Goal: Transaction & Acquisition: Purchase product/service

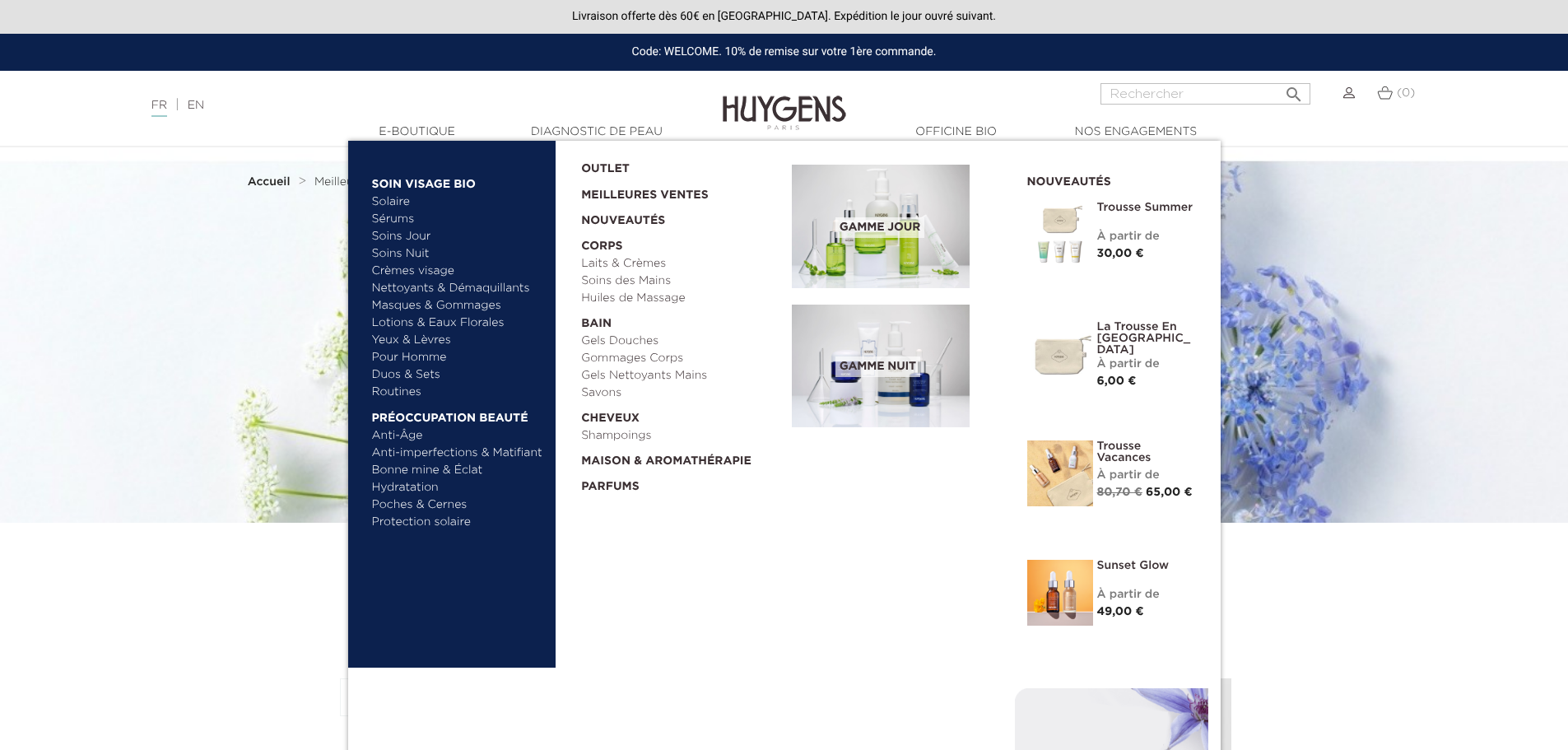
click at [596, 391] on link "Savons" at bounding box center [680, 393] width 199 height 17
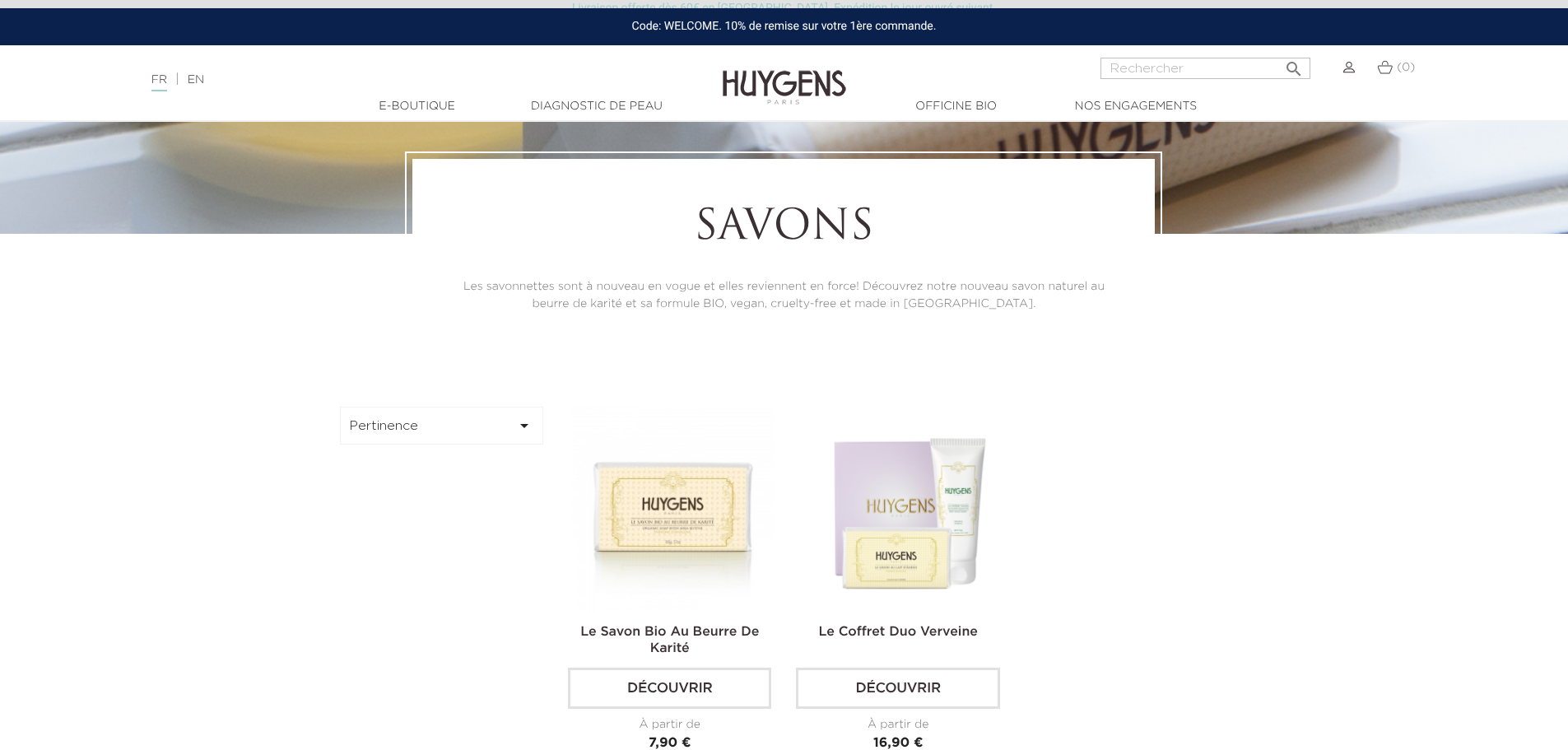
scroll to position [274, 0]
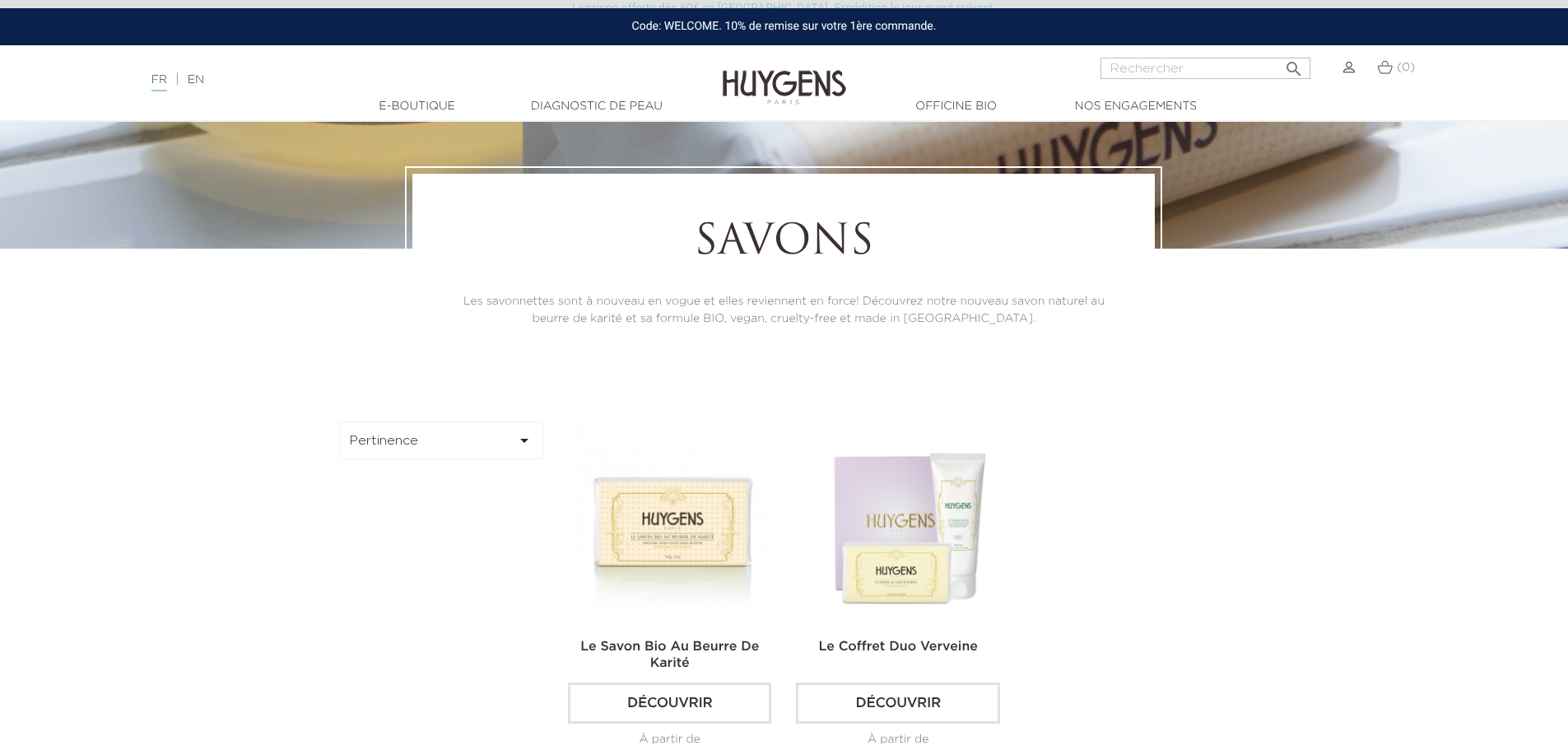
click at [1207, 68] on input "Rechercher" at bounding box center [1205, 68] width 210 height 21
type input "savon noir"
click at [1279, 52] on button " Rechercher" at bounding box center [1293, 63] width 30 height 22
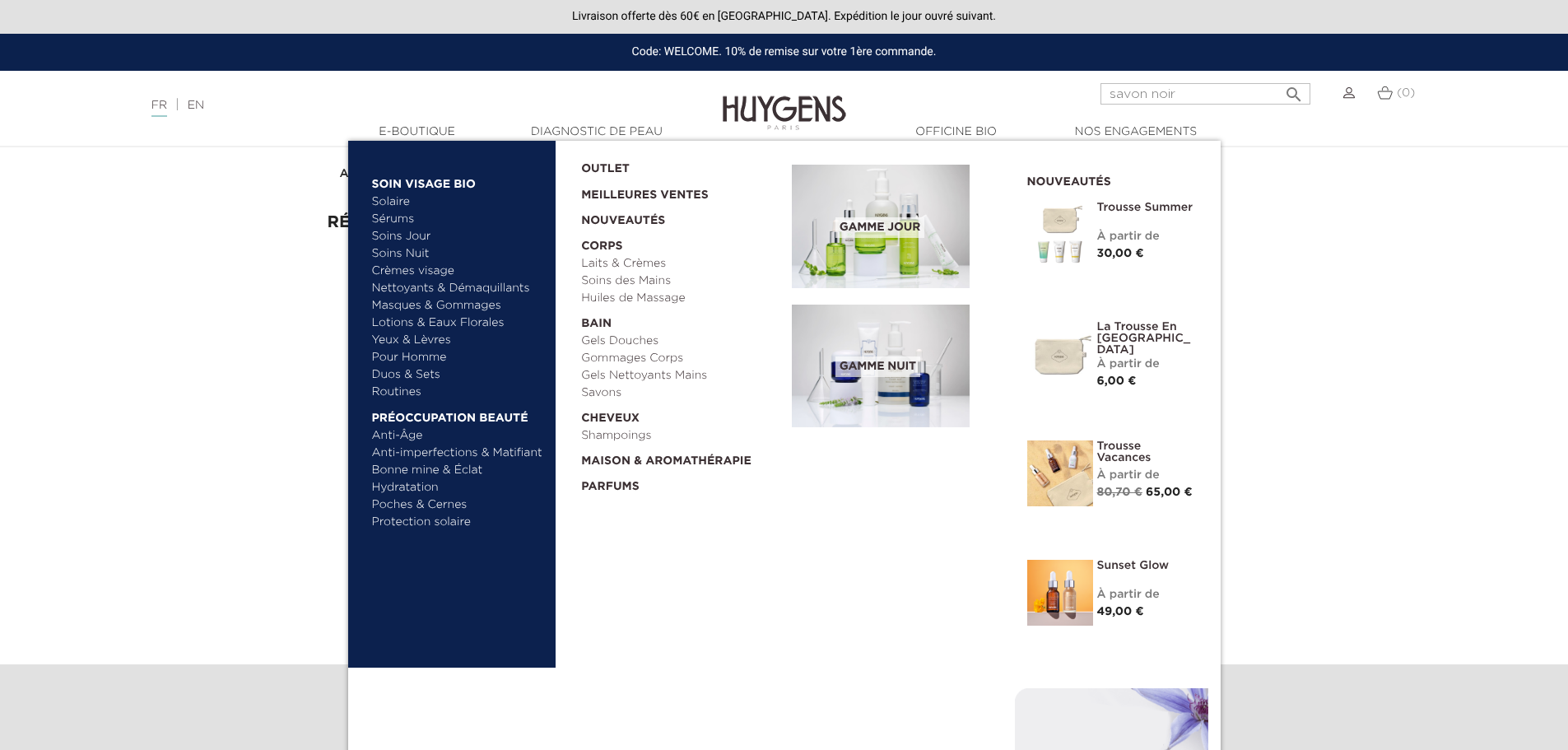
click at [588, 326] on link "  Bain" at bounding box center [680, 320] width 199 height 25
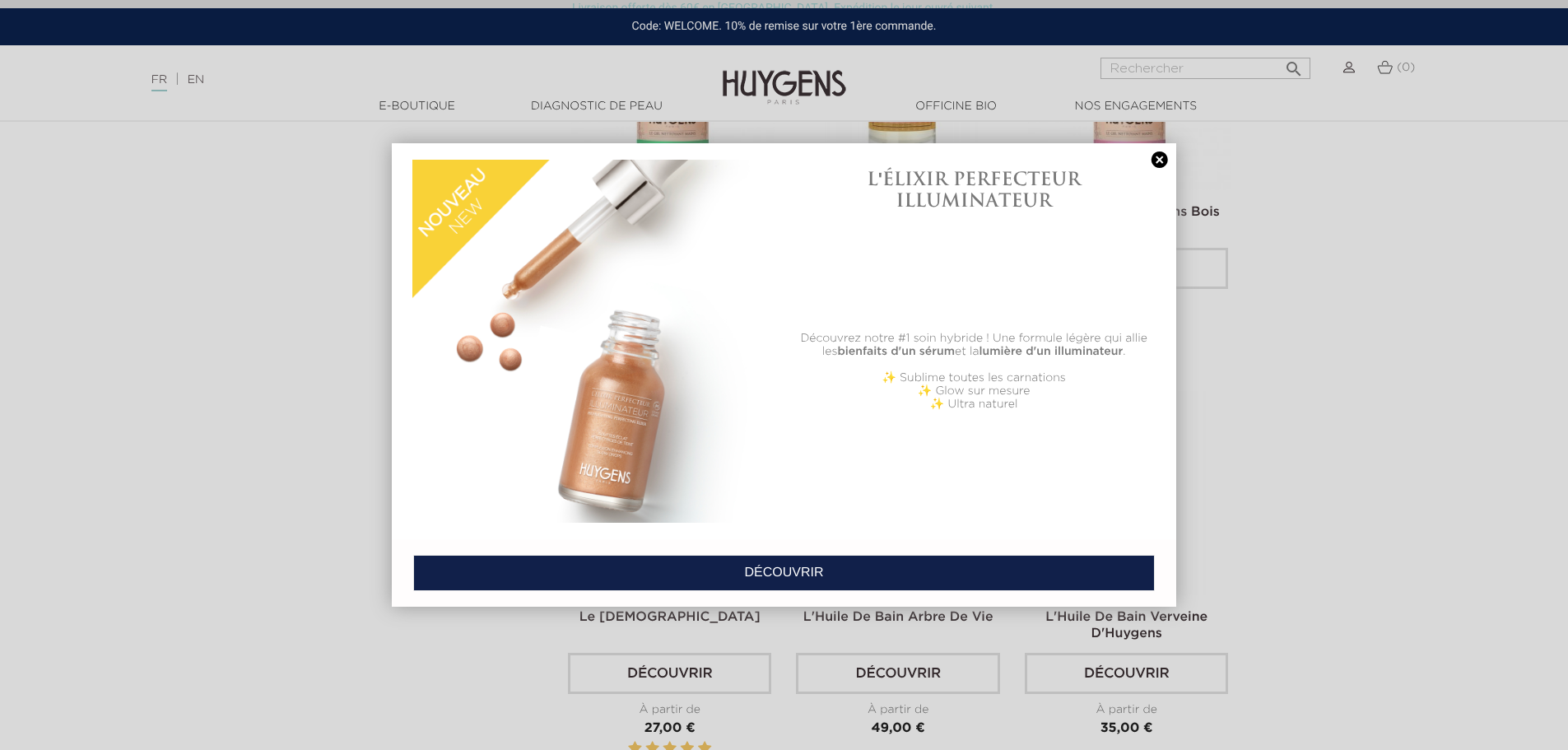
scroll to position [2141, 0]
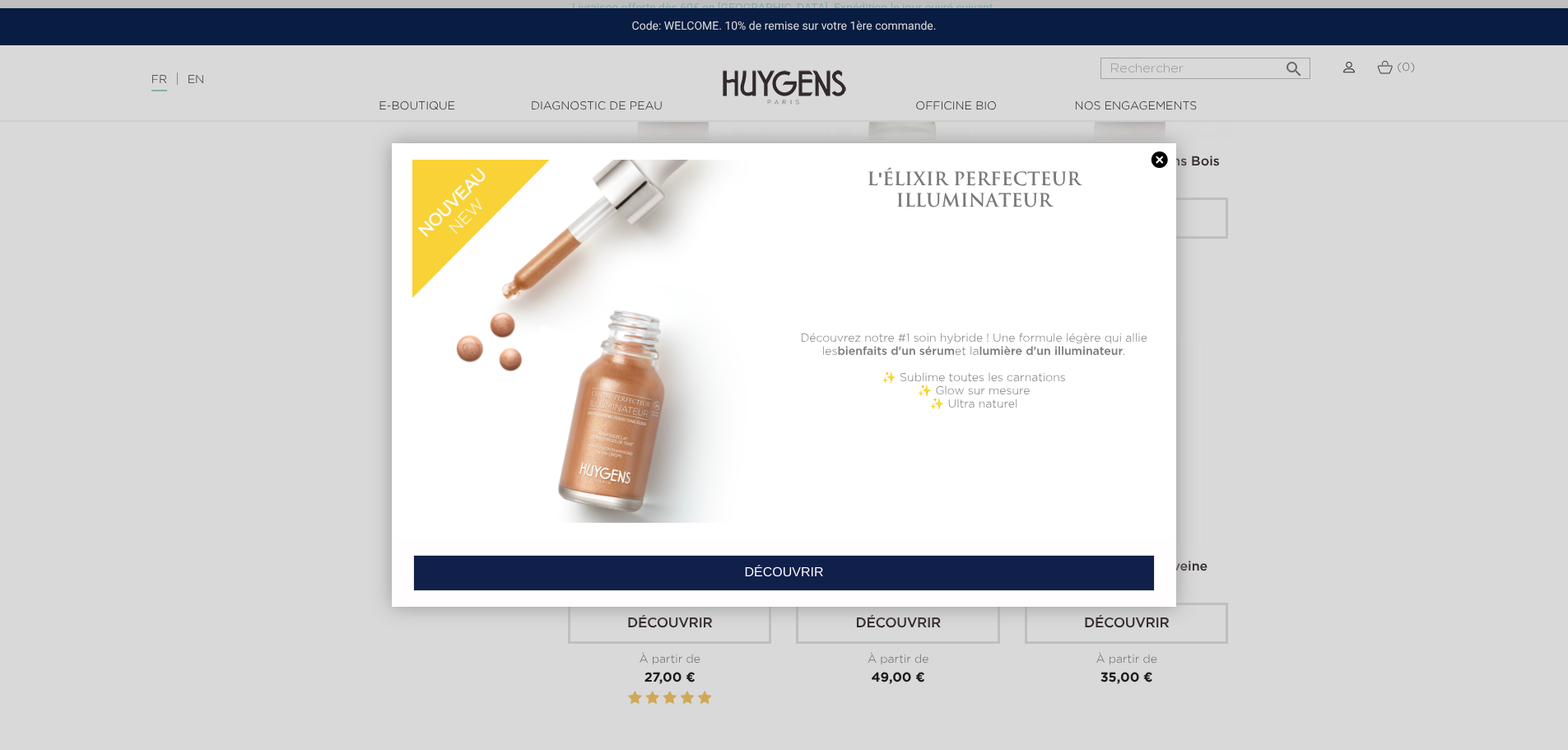
click at [1157, 156] on link at bounding box center [1159, 160] width 23 height 17
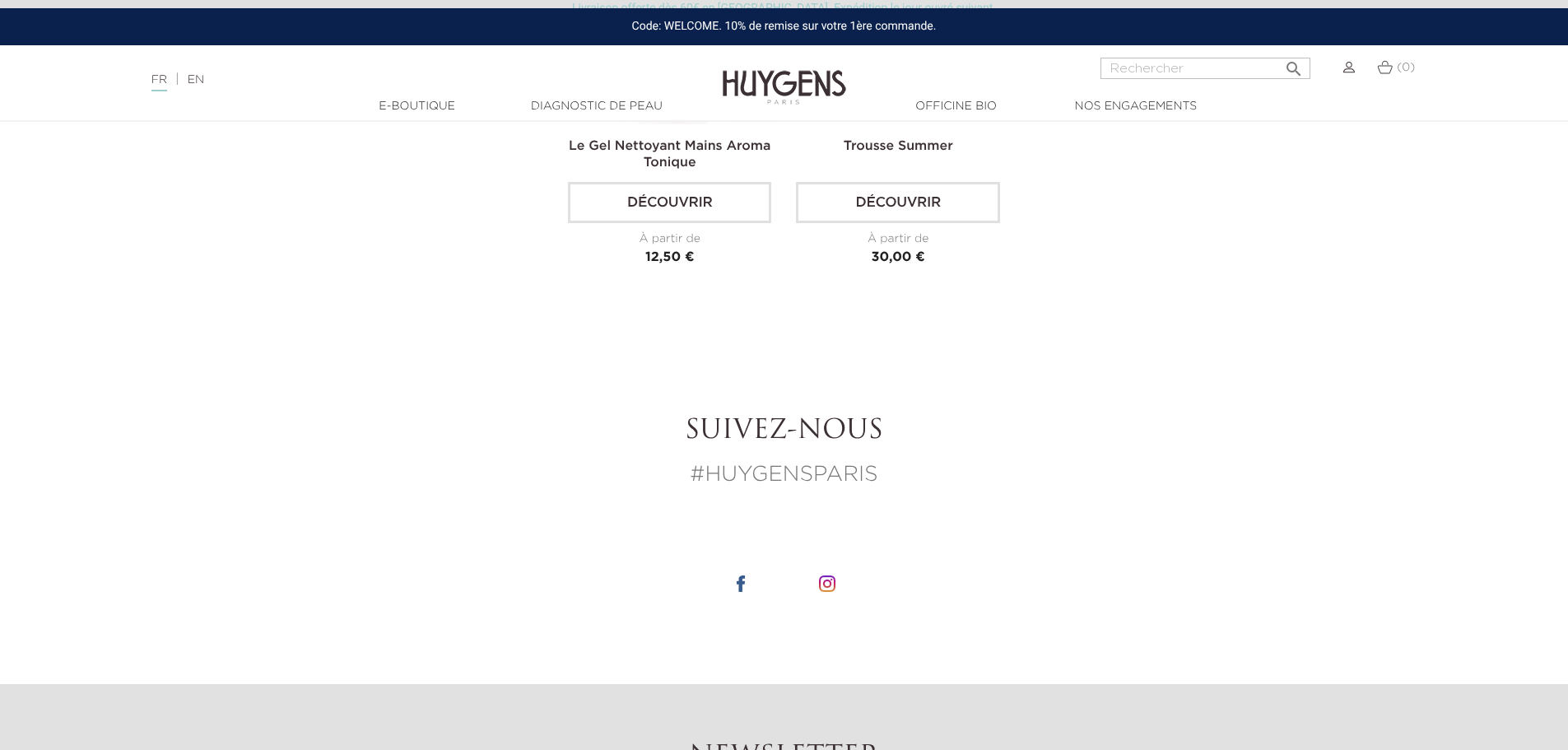
scroll to position [3458, 0]
